Goal: Task Accomplishment & Management: Manage account settings

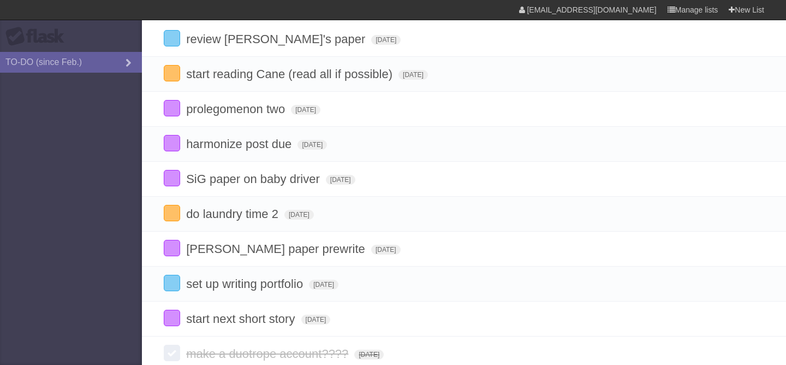
scroll to position [103, 0]
click at [327, 325] on span "[DATE]" at bounding box center [315, 321] width 29 height 10
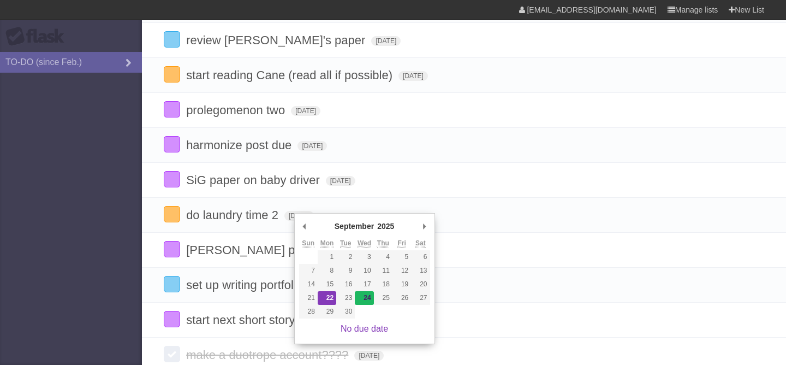
type span "[DATE]"
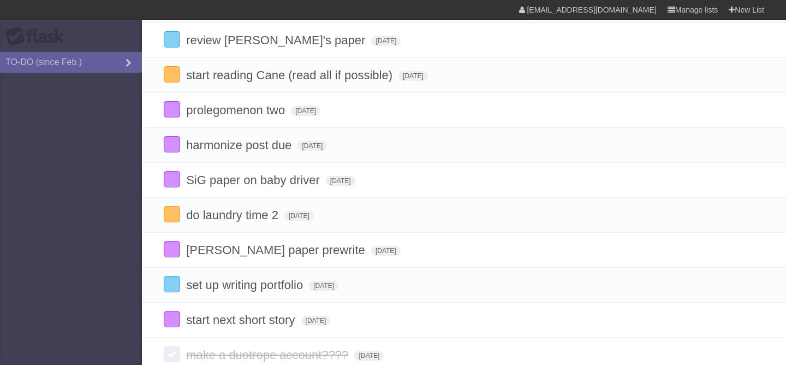
scroll to position [85, 0]
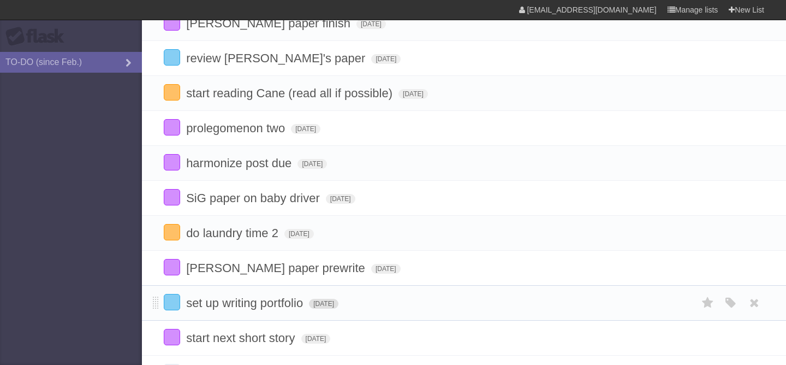
click at [339, 308] on span "[DATE]" at bounding box center [323, 304] width 29 height 10
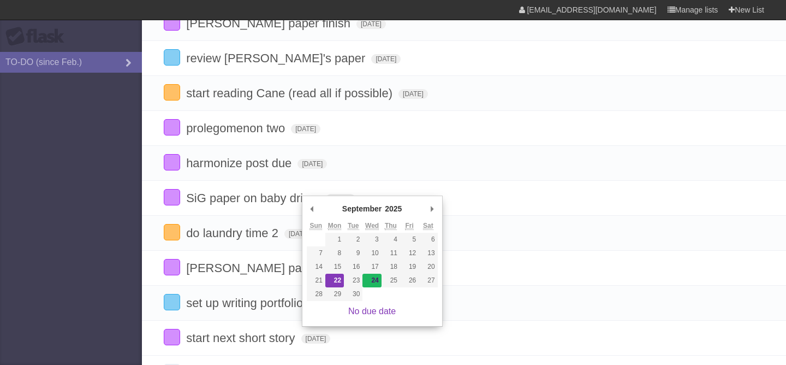
type span "[DATE]"
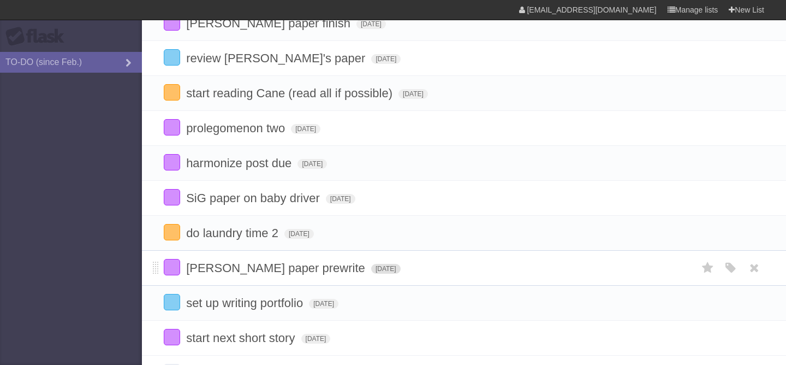
click at [371, 272] on span "[DATE]" at bounding box center [385, 269] width 29 height 10
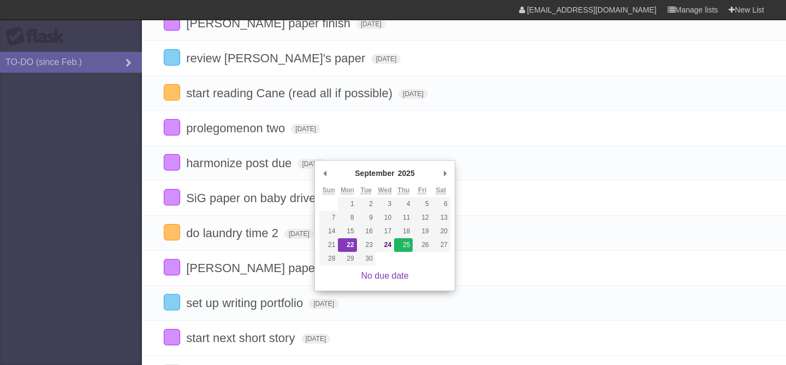
type span "[DATE]"
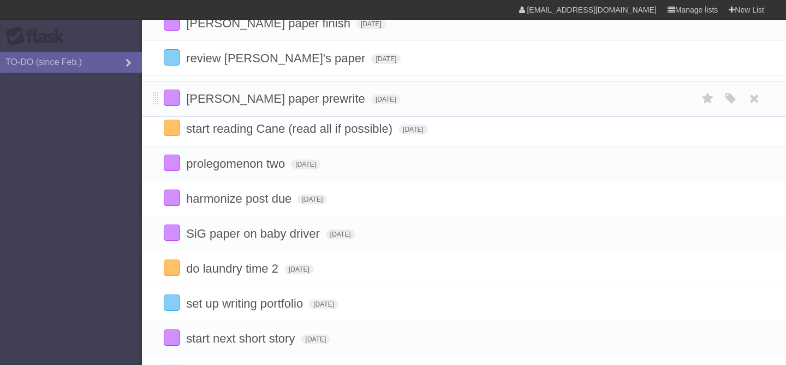
drag, startPoint x: 155, startPoint y: 271, endPoint x: 159, endPoint y: 96, distance: 175.3
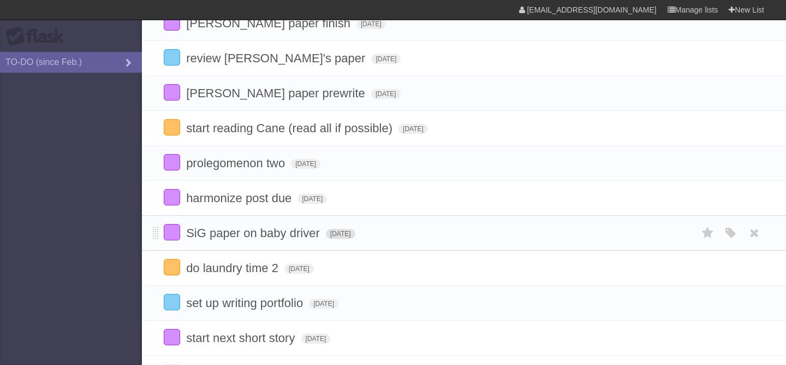
click at [330, 239] on span "[DATE]" at bounding box center [340, 234] width 29 height 10
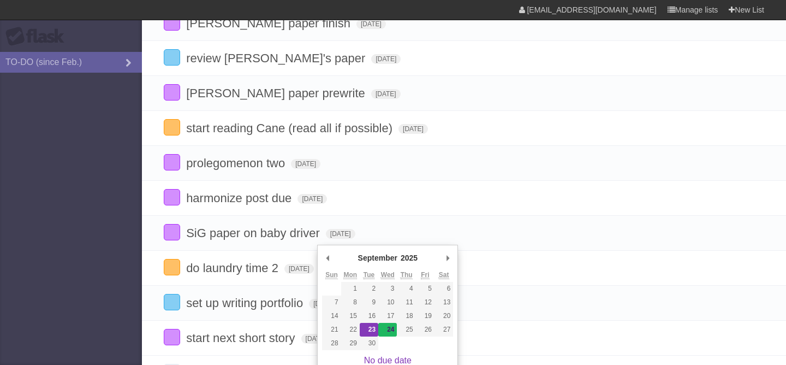
type span "[DATE]"
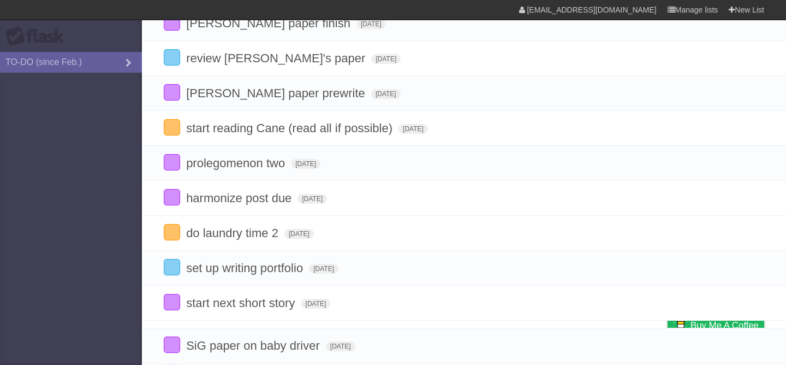
drag, startPoint x: 155, startPoint y: 238, endPoint x: 137, endPoint y: 339, distance: 102.5
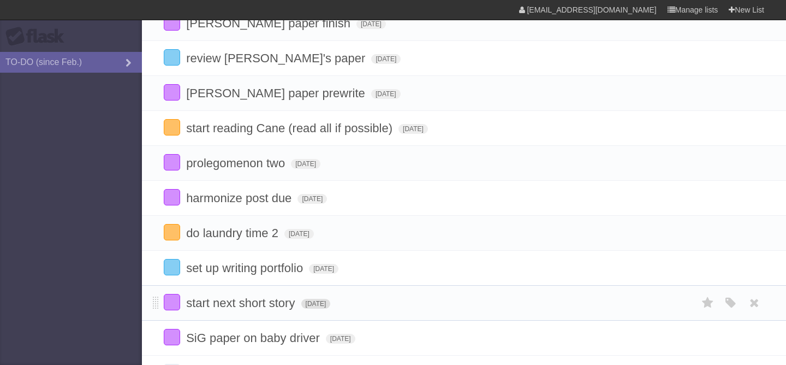
click at [305, 308] on span "[DATE]" at bounding box center [315, 304] width 29 height 10
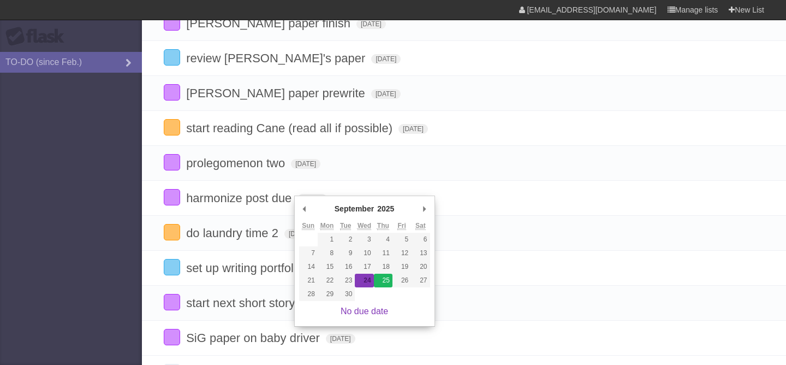
type span "[DATE]"
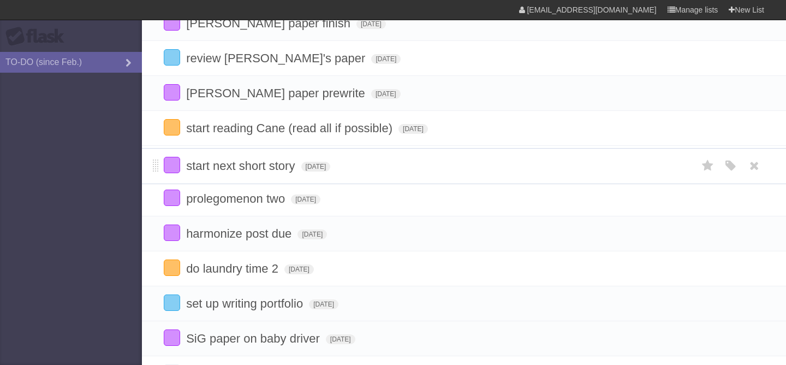
drag, startPoint x: 153, startPoint y: 308, endPoint x: 161, endPoint y: 165, distance: 143.8
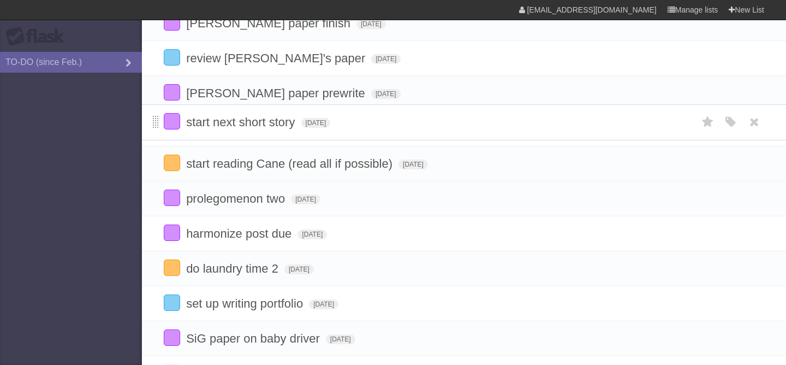
drag, startPoint x: 156, startPoint y: 166, endPoint x: 156, endPoint y: 122, distance: 44.2
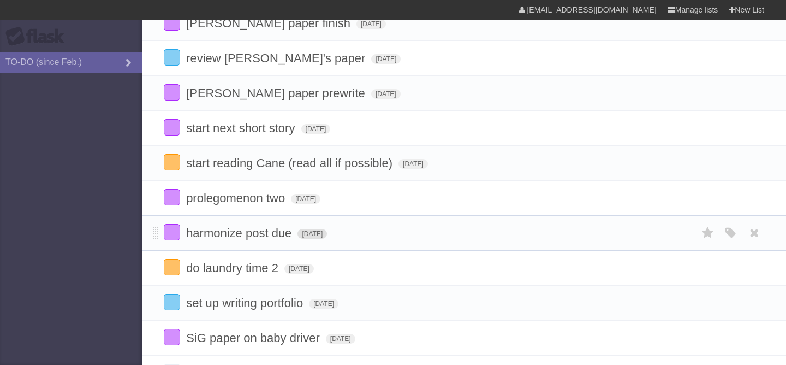
click at [319, 239] on span "[DATE]" at bounding box center [312, 234] width 29 height 10
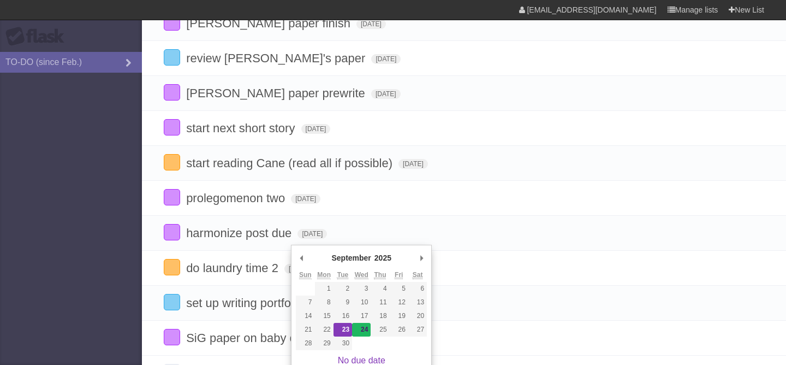
type span "[DATE]"
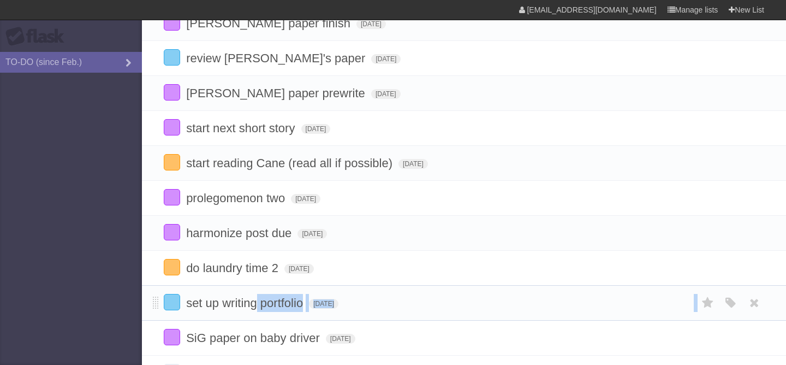
drag, startPoint x: 364, startPoint y: 330, endPoint x: 228, endPoint y: 294, distance: 140.5
click at [228, 294] on ul "[PERSON_NAME] paper finish [DATE] White Red Blue Green Purple Orange review gae…" at bounding box center [464, 180] width 644 height 350
click at [228, 294] on li "set up writing portfolio [DATE] White Red Blue Green Purple Orange" at bounding box center [464, 302] width 644 height 35
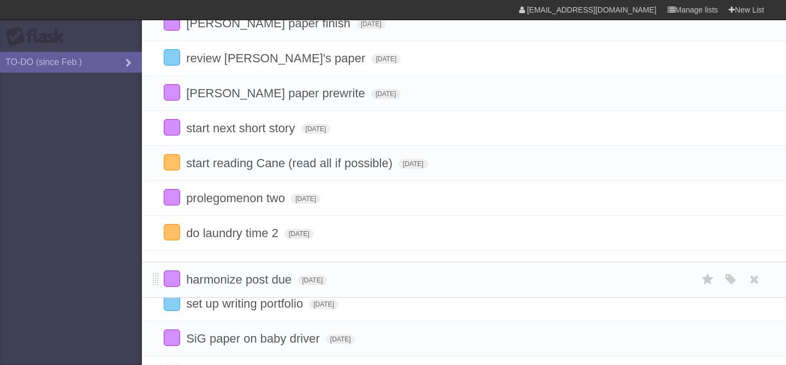
drag, startPoint x: 155, startPoint y: 235, endPoint x: 149, endPoint y: 277, distance: 41.9
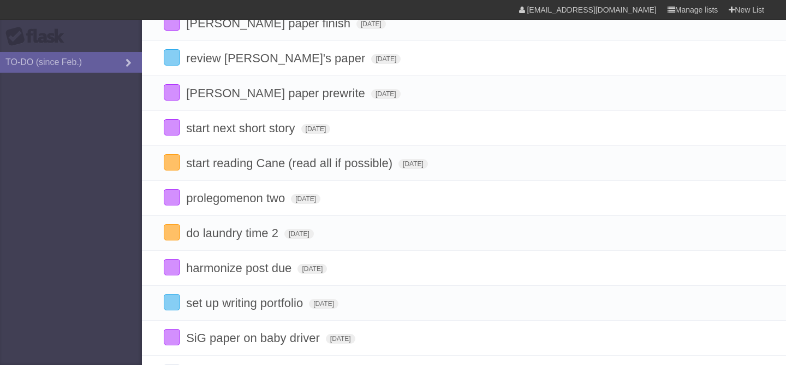
scroll to position [0, 0]
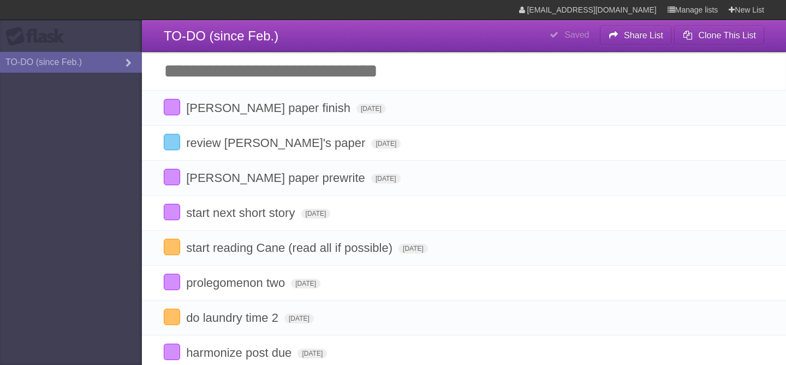
click at [215, 64] on input "Add another task" at bounding box center [464, 71] width 644 height 38
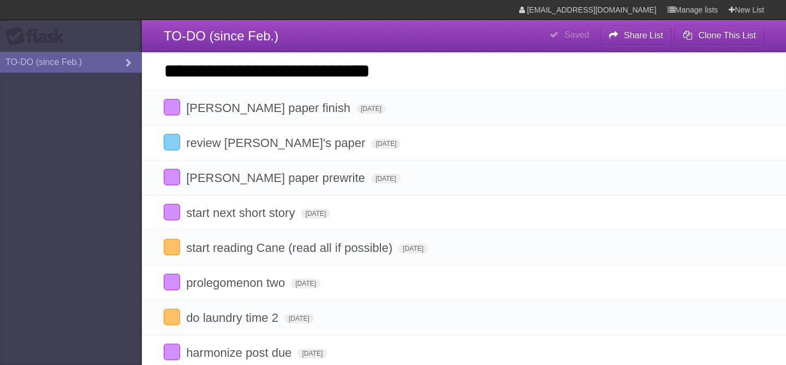
type input "**********"
click input "*********" at bounding box center [0, 0] width 0 height 0
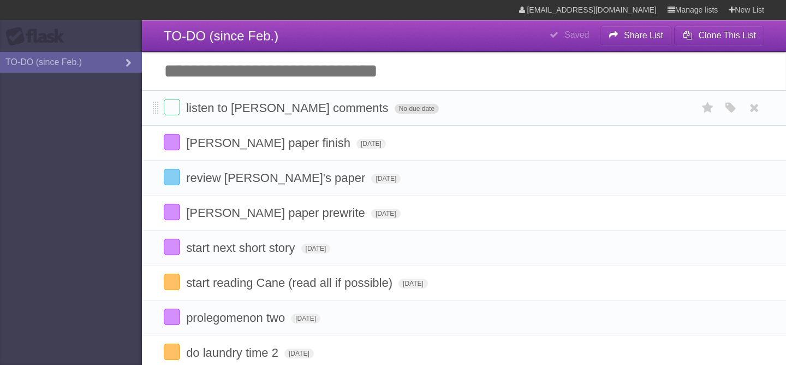
click at [395, 114] on span "No due date" at bounding box center [417, 109] width 44 height 10
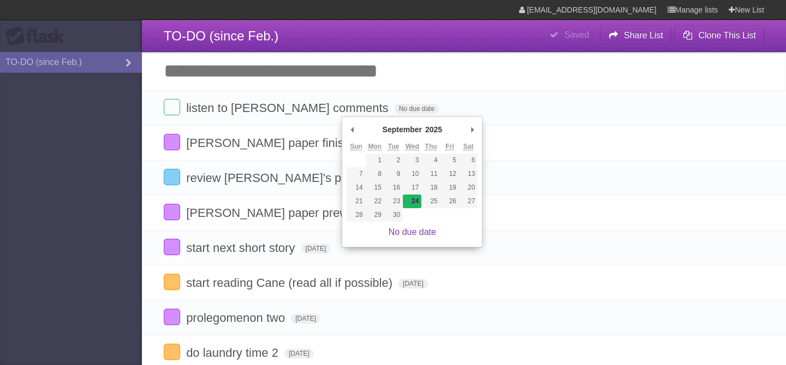
type span "[DATE]"
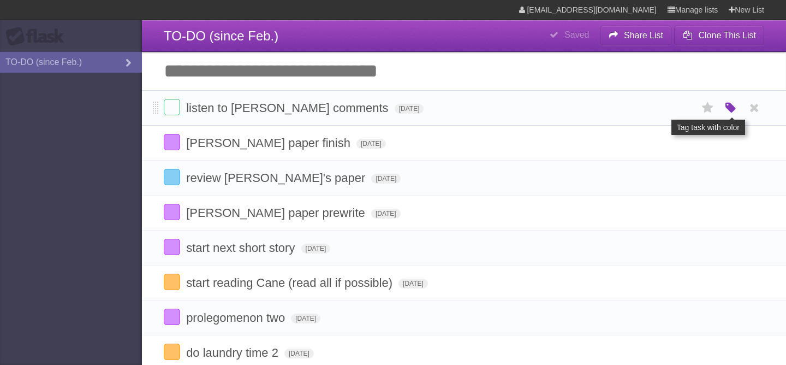
click at [729, 109] on icon "button" at bounding box center [730, 108] width 15 height 14
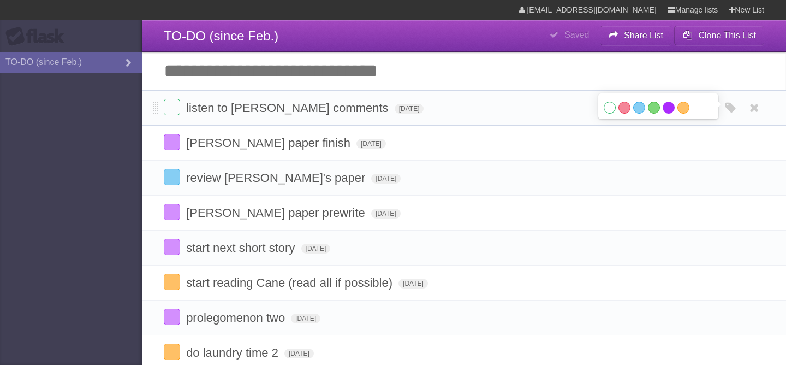
click at [666, 113] on label "Purple" at bounding box center [669, 108] width 12 height 12
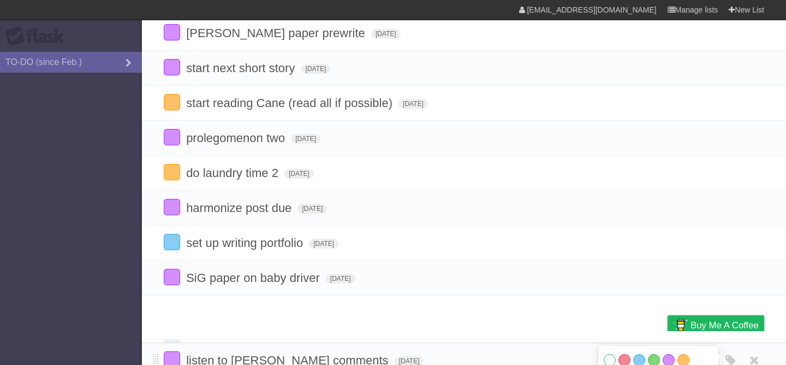
scroll to position [199, 0]
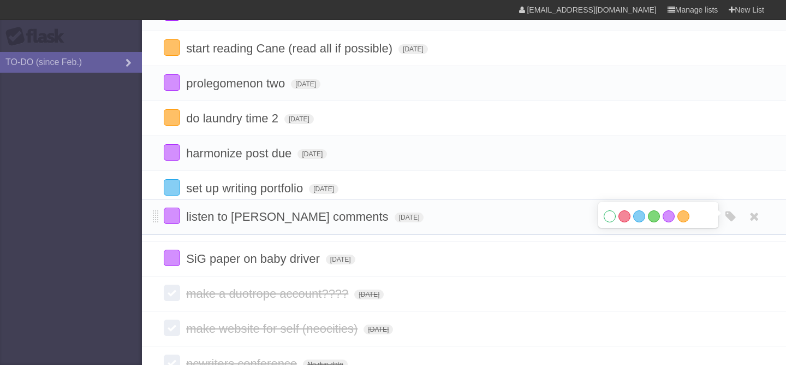
drag, startPoint x: 153, startPoint y: 72, endPoint x: 151, endPoint y: 215, distance: 143.6
